Goal: Navigation & Orientation: Find specific page/section

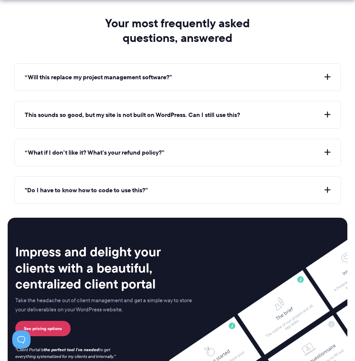
scroll to position [2336, 0]
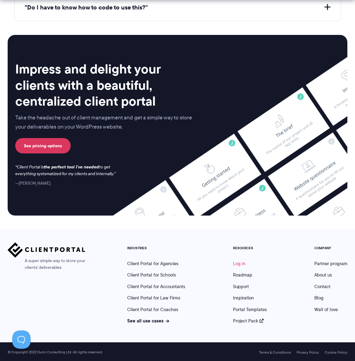
click at [242, 265] on link "Log in" at bounding box center [239, 263] width 12 height 7
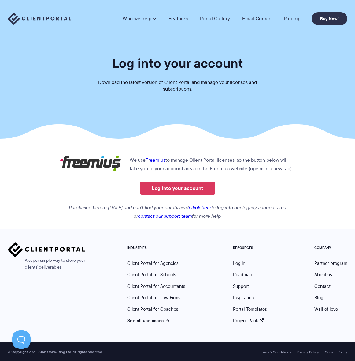
click at [163, 161] on link "Freemius" at bounding box center [156, 159] width 20 height 7
click at [185, 192] on link "Log into your account" at bounding box center [177, 187] width 75 height 13
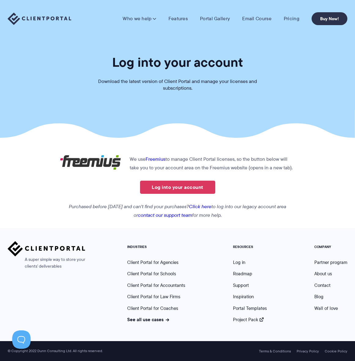
click at [154, 20] on span at bounding box center [155, 19] width 4 height 6
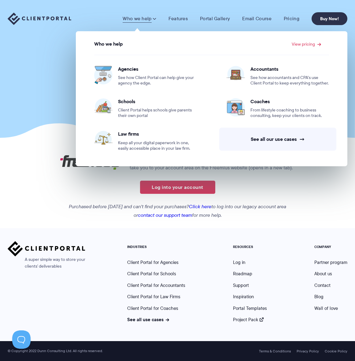
click at [86, 294] on div "A super simple way to store your clients' deliverables INDUSTRIES Client Portal…" at bounding box center [178, 281] width 340 height 81
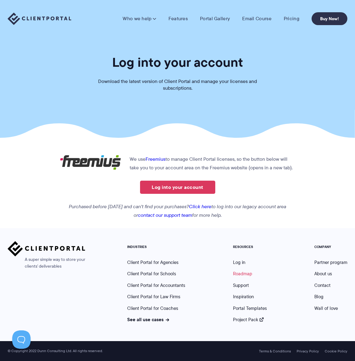
click at [239, 272] on link "Roadmap" at bounding box center [242, 273] width 19 height 7
